Goal: Complete application form

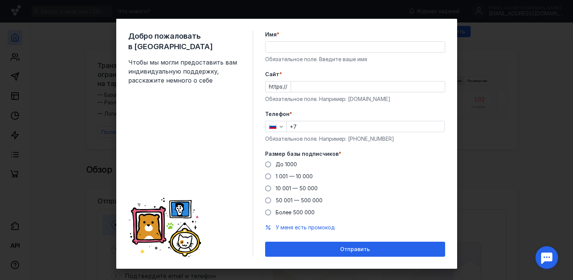
click at [299, 54] on div "Имя * Обязательное поле. Введите ваше имя" at bounding box center [355, 47] width 180 height 32
click at [315, 38] on div "Имя * Обязательное поле. Введите ваше имя" at bounding box center [355, 47] width 180 height 32
click at [320, 48] on input "Имя *" at bounding box center [354, 47] width 179 height 10
type input "[PERSON_NAME]"
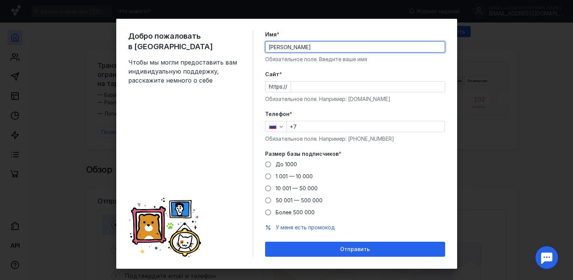
click at [326, 86] on input "Cайт *" at bounding box center [368, 86] width 154 height 10
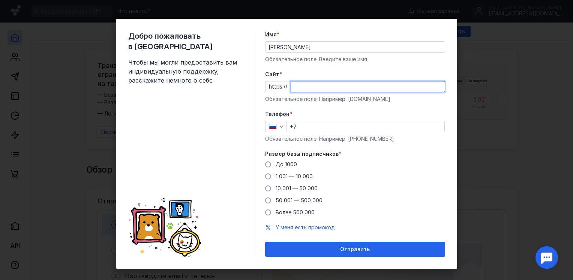
click at [331, 110] on form "Имя * [PERSON_NAME] поле. Введите ваше имя [PERSON_NAME] * https:// Обязательно…" at bounding box center [355, 144] width 180 height 226
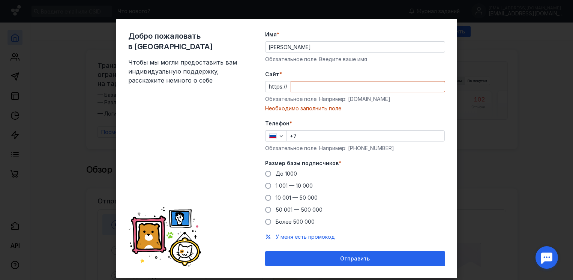
click at [328, 90] on input "Cайт *" at bounding box center [368, 86] width 154 height 10
paste input "[DOMAIN_NAME][URL]"
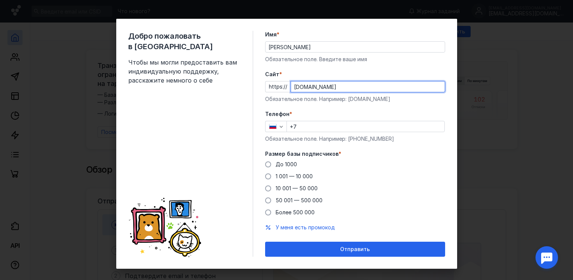
type input "[DOMAIN_NAME]"
click at [316, 108] on form "Имя * [PERSON_NAME] поле. Введите ваше имя [PERSON_NAME] * https:// [DOMAIN_NAM…" at bounding box center [355, 144] width 180 height 226
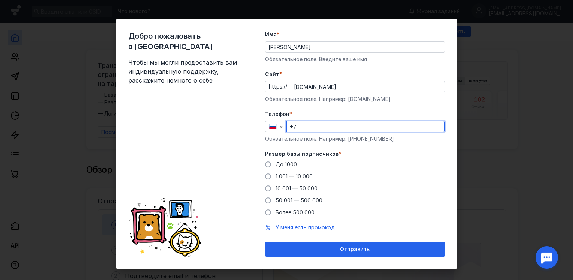
click at [313, 125] on input "+7" at bounding box center [365, 126] width 157 height 10
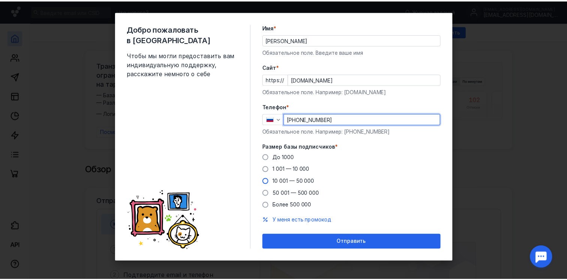
scroll to position [7, 0]
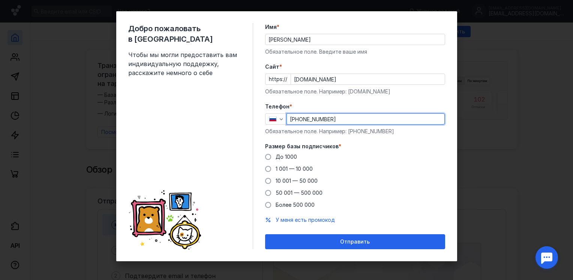
type input "[PHONE_NUMBER]"
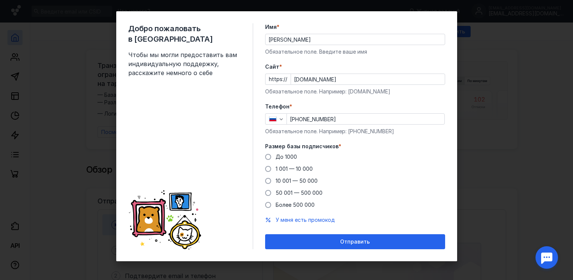
drag, startPoint x: 450, startPoint y: 64, endPoint x: 489, endPoint y: 59, distance: 38.9
click at [451, 64] on div "Добро пожаловать в Sendsay Чтобы мы могли предоставить вам индивидуальную подде…" at bounding box center [286, 136] width 341 height 250
click at [489, 59] on div "Добро пожаловать в Sendsay Чтобы мы могли предоставить вам индивидуальную подде…" at bounding box center [286, 140] width 573 height 280
click at [276, 157] on span "До 1000" at bounding box center [286, 156] width 21 height 6
click at [0, 0] on input "До 1000" at bounding box center [0, 0] width 0 height 0
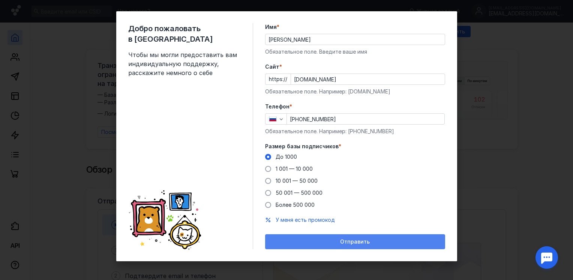
click at [331, 239] on div "Отправить" at bounding box center [355, 241] width 172 height 6
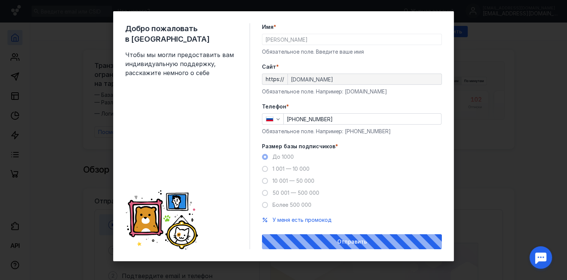
click at [488, 140] on div "Добро пожаловать в Sendsay Чтобы мы могли предоставить вам индивидуальную подде…" at bounding box center [283, 140] width 567 height 280
